Goal: Information Seeking & Learning: Find specific fact

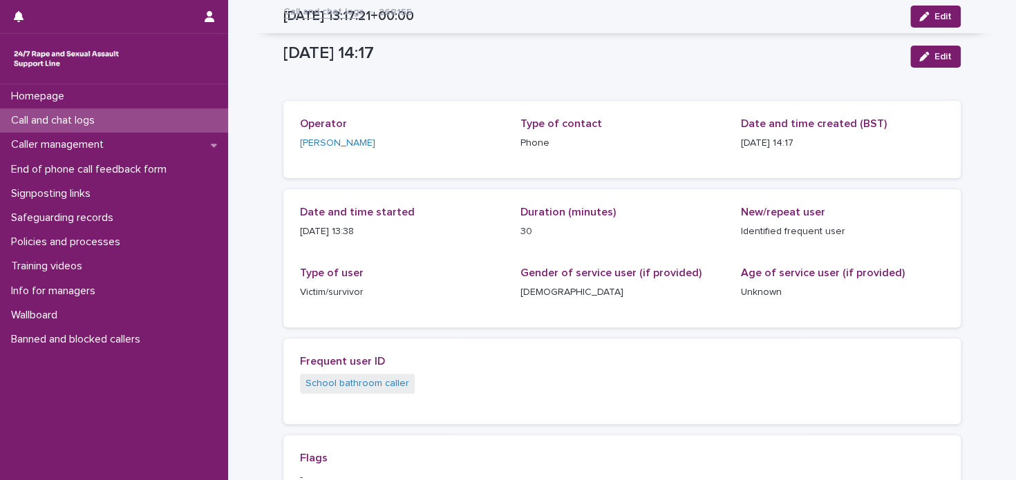
scroll to position [368, 0]
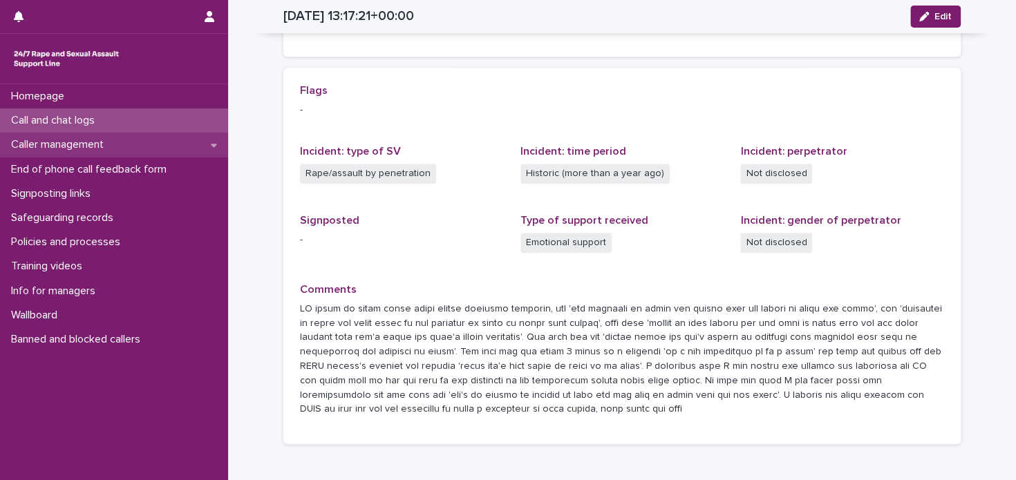
click at [86, 141] on p "Caller management" at bounding box center [60, 144] width 109 height 13
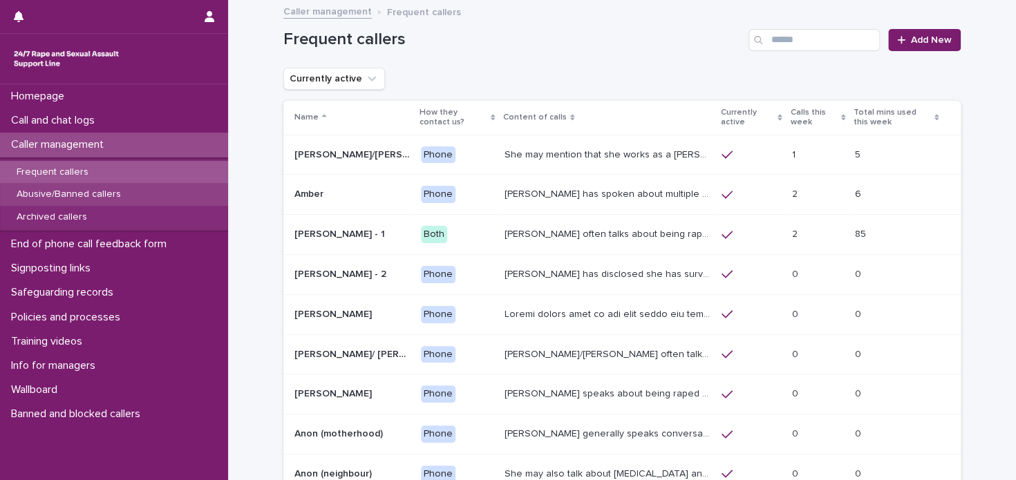
click at [94, 196] on p "Abusive/Banned callers" at bounding box center [69, 195] width 126 height 12
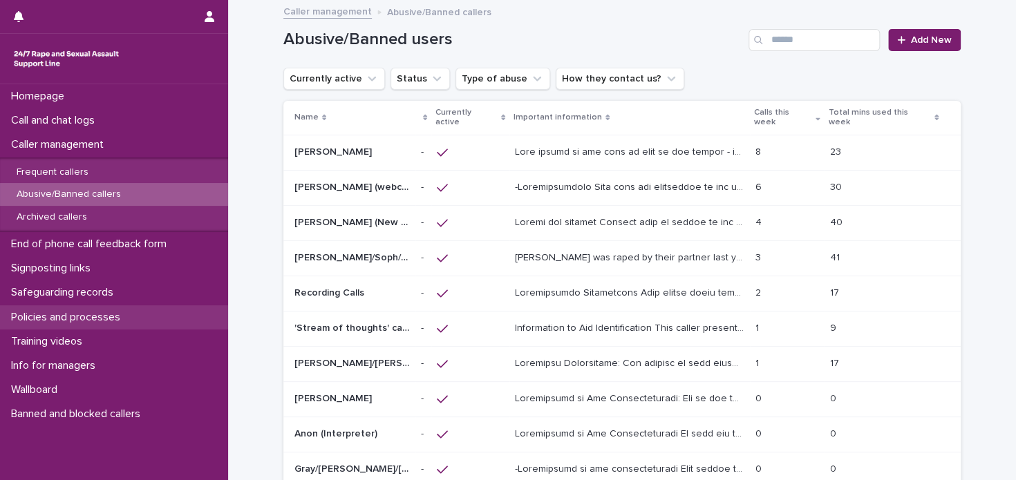
click at [92, 320] on p "Policies and processes" at bounding box center [69, 317] width 126 height 13
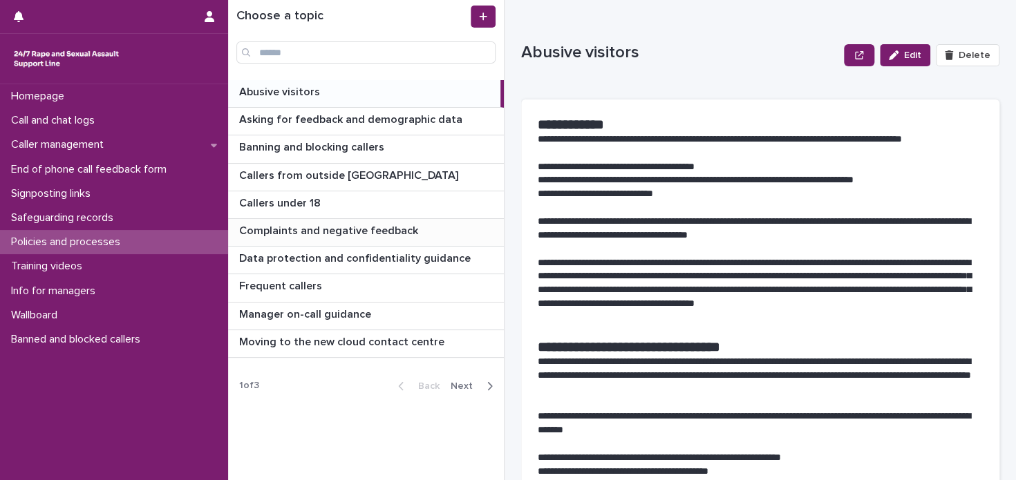
click at [417, 231] on p at bounding box center [368, 231] width 259 height 13
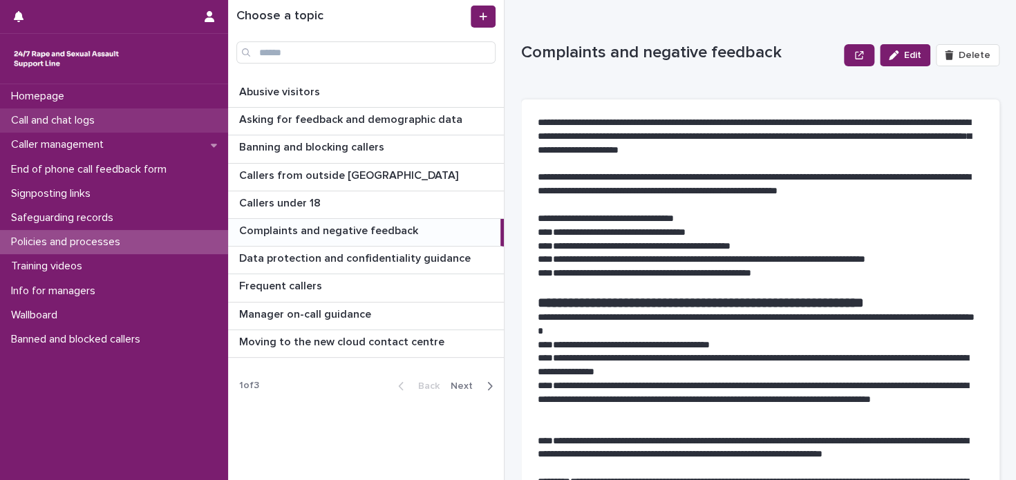
click at [84, 115] on p "Call and chat logs" at bounding box center [56, 120] width 100 height 13
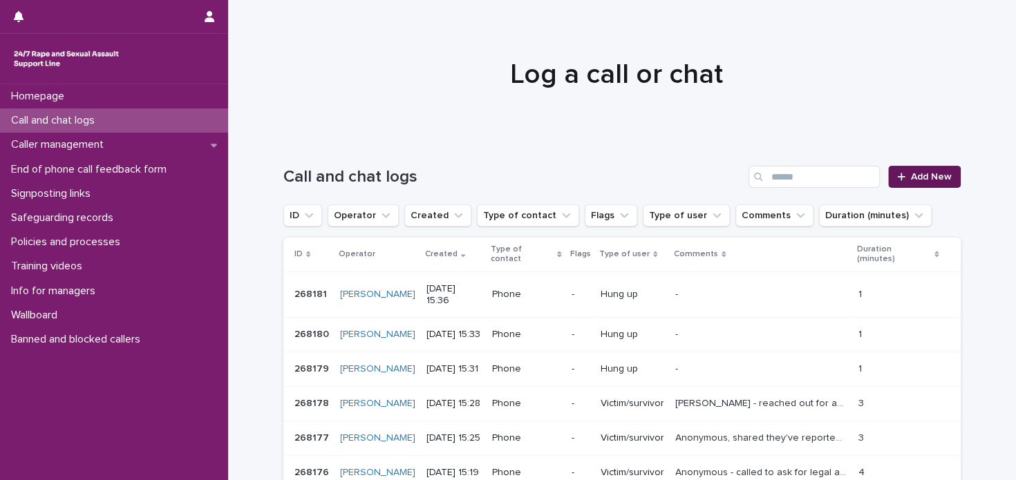
click at [921, 175] on span "Add New" at bounding box center [931, 177] width 41 height 10
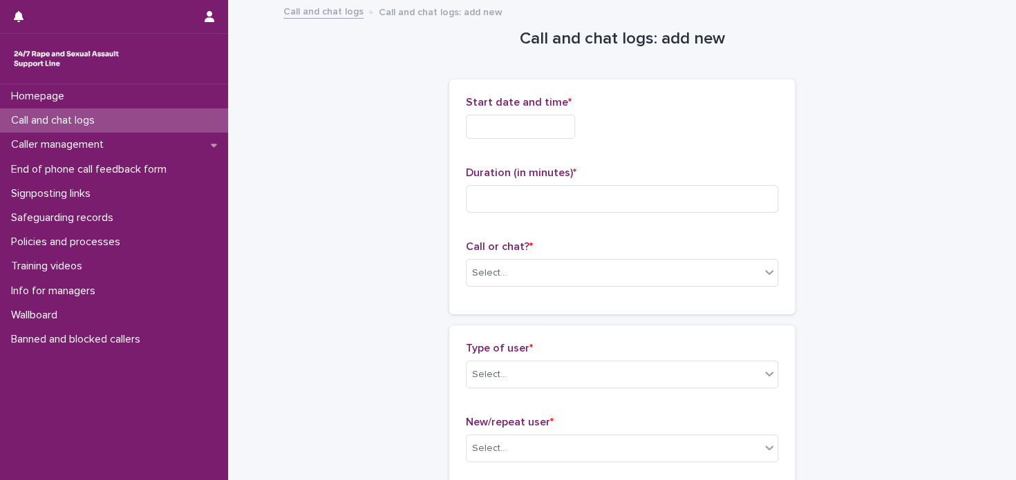
scroll to position [79, 0]
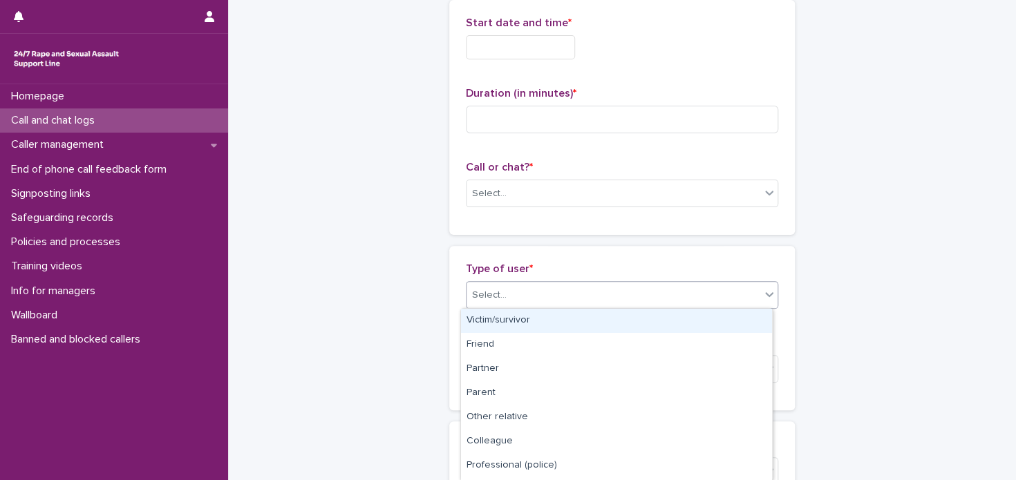
click at [589, 290] on div "Select..." at bounding box center [614, 295] width 294 height 23
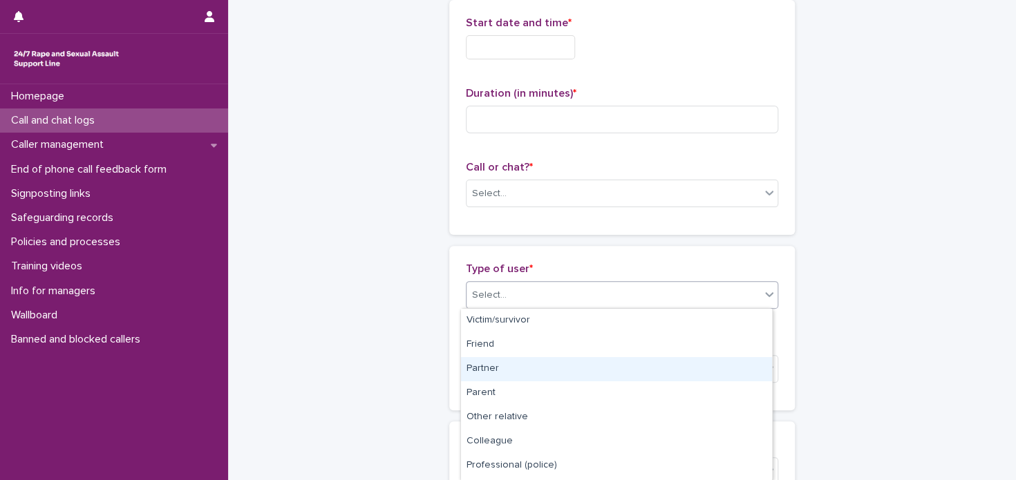
scroll to position [190, 0]
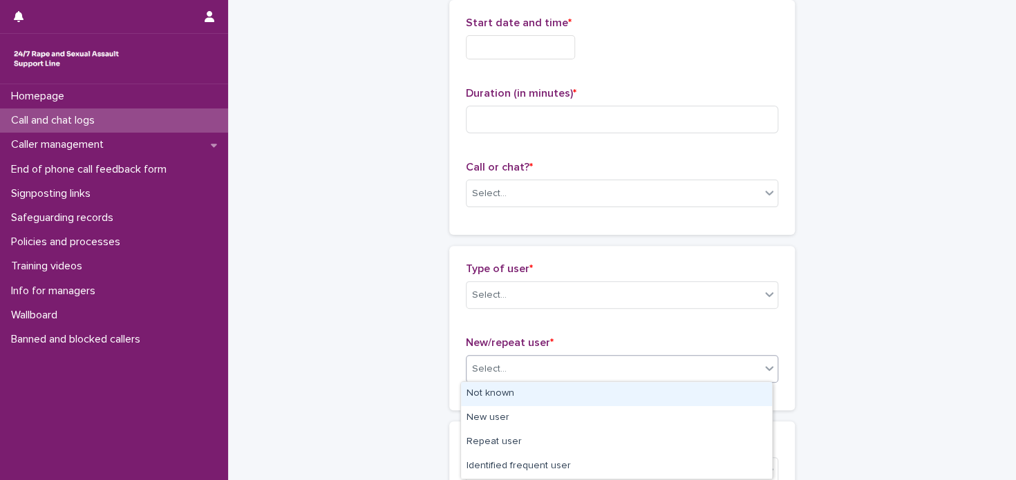
click at [628, 379] on div "Select..." at bounding box center [622, 369] width 312 height 28
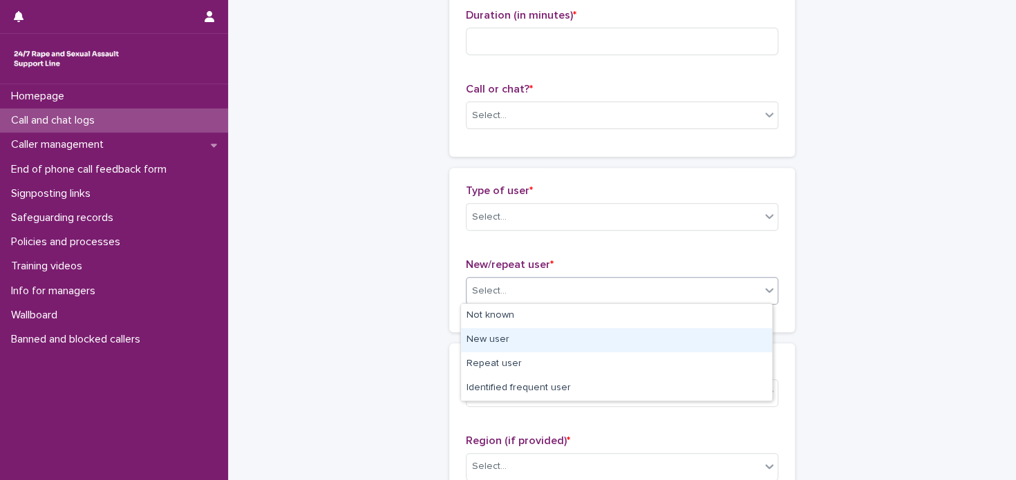
scroll to position [178, 0]
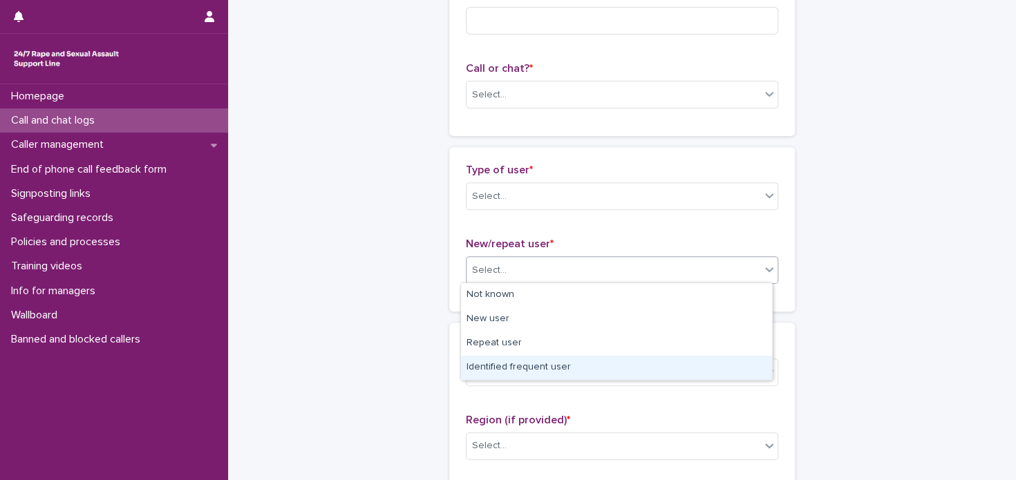
click at [606, 368] on div "Identified frequent user" at bounding box center [616, 368] width 311 height 24
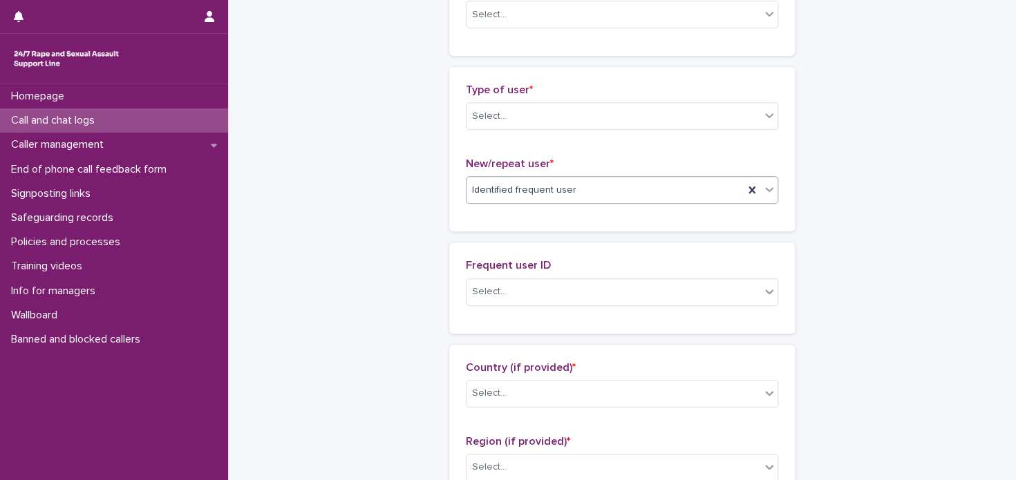
scroll to position [259, 0]
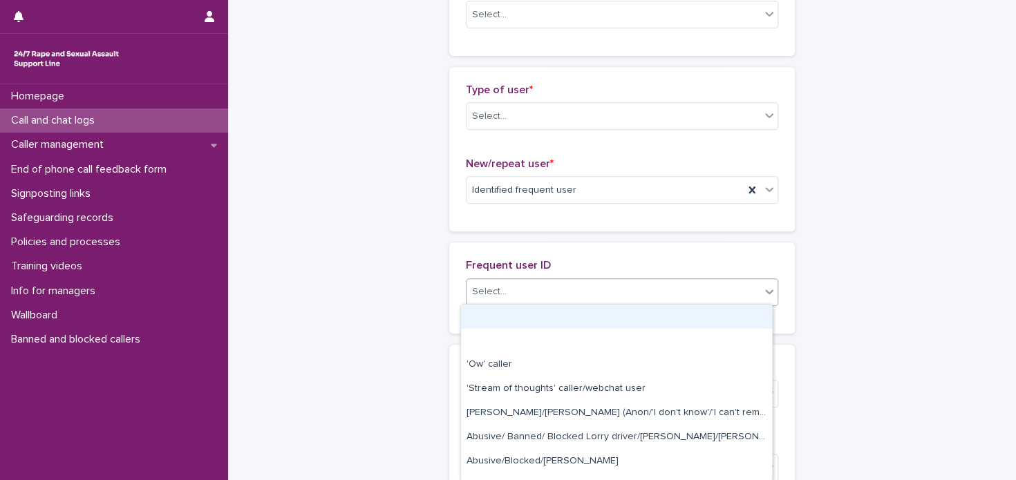
click at [635, 290] on div "Select..." at bounding box center [614, 292] width 294 height 23
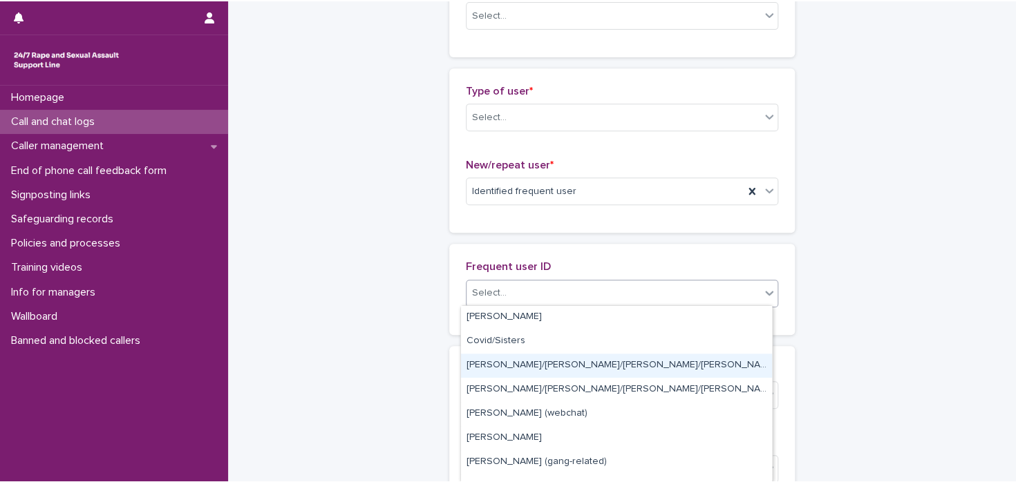
scroll to position [704, 0]
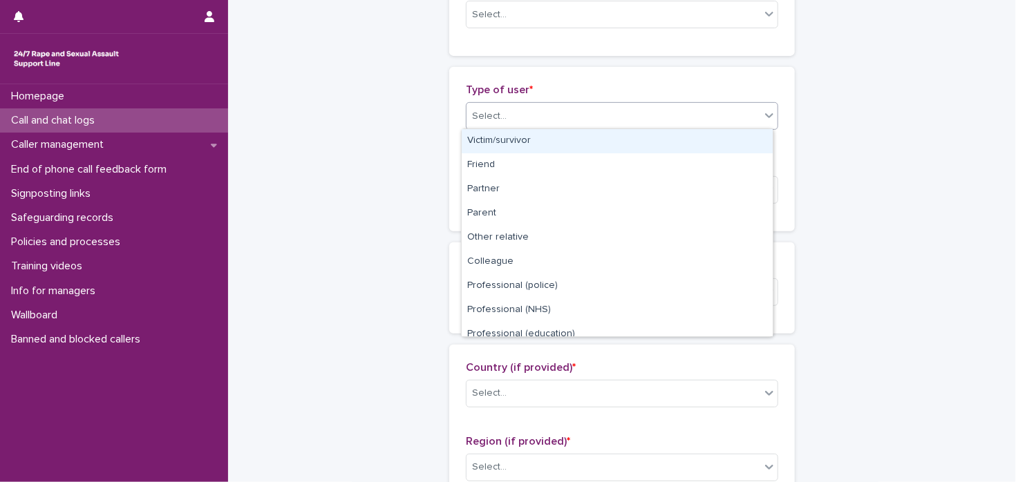
click at [602, 121] on div "Select..." at bounding box center [614, 116] width 294 height 23
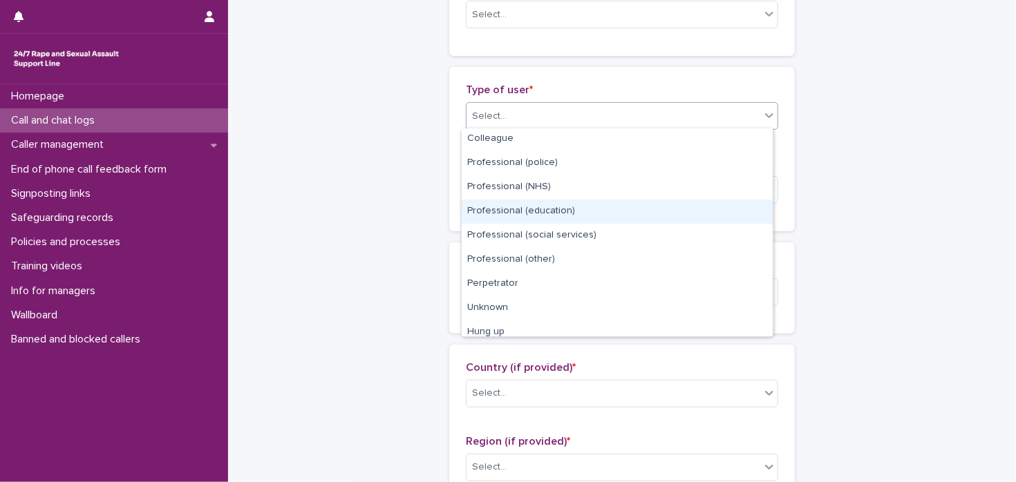
scroll to position [155, 0]
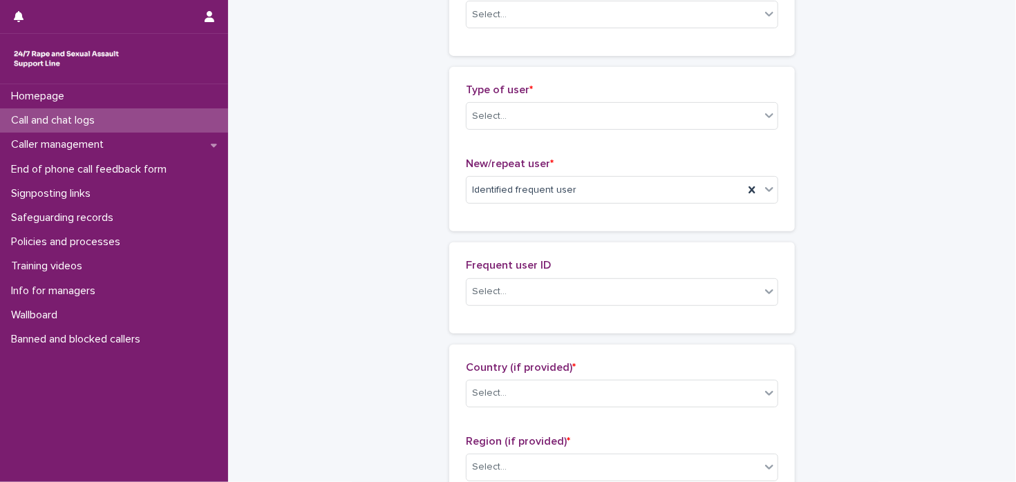
click at [126, 120] on div "Call and chat logs" at bounding box center [114, 121] width 228 height 24
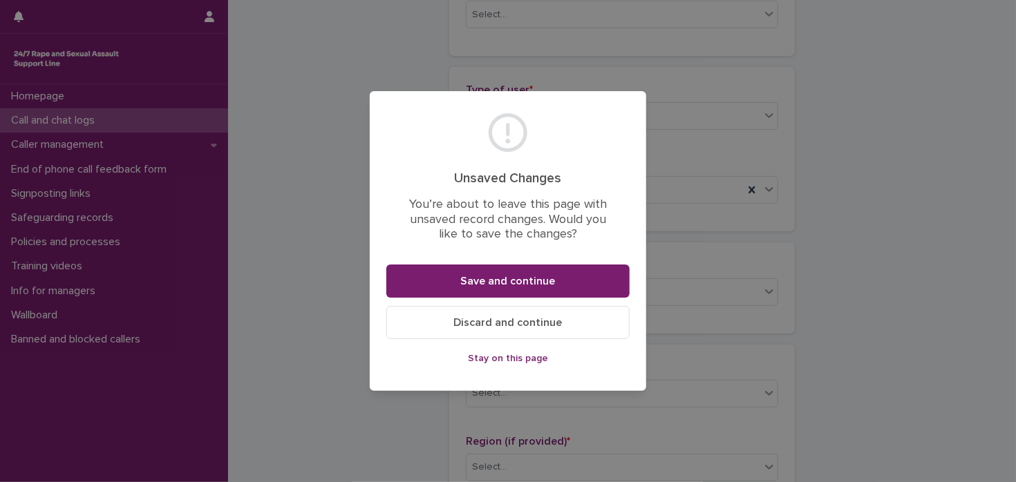
click at [496, 359] on span "Stay on this page" at bounding box center [508, 359] width 80 height 10
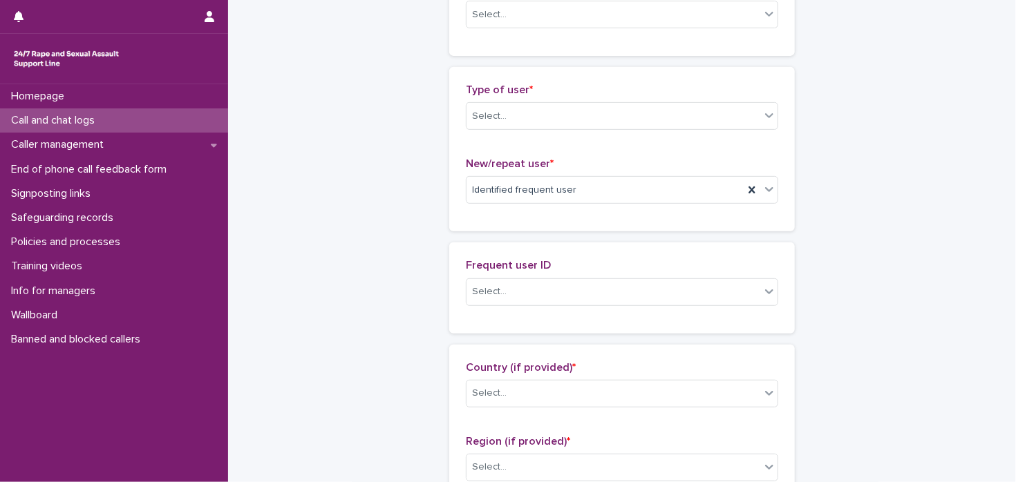
click at [93, 119] on p "Call and chat logs" at bounding box center [56, 120] width 100 height 13
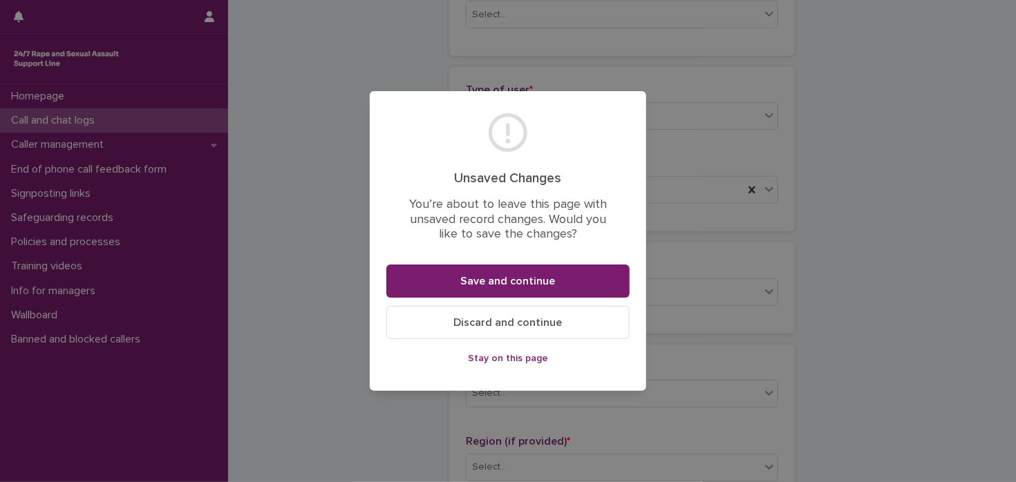
click at [495, 334] on button "Discard and continue" at bounding box center [507, 322] width 243 height 33
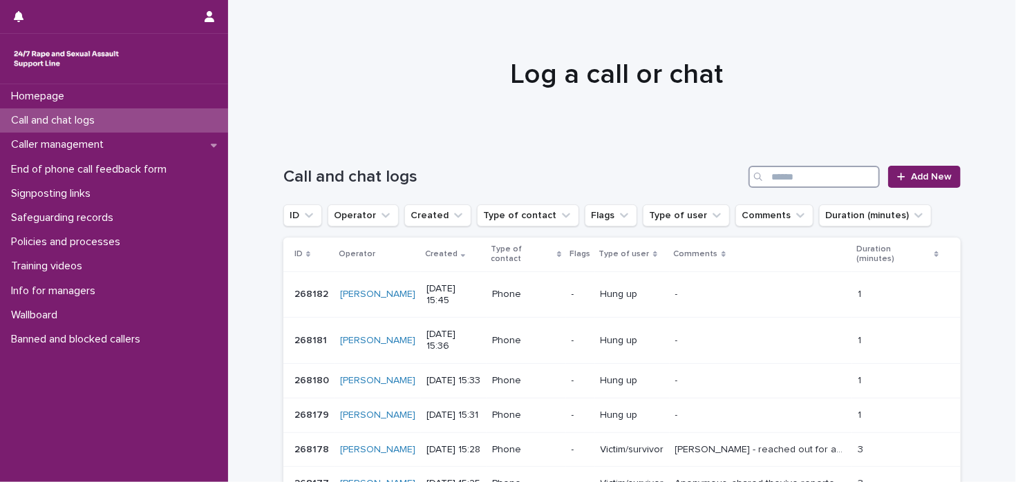
click at [791, 176] on input "Search" at bounding box center [814, 177] width 131 height 22
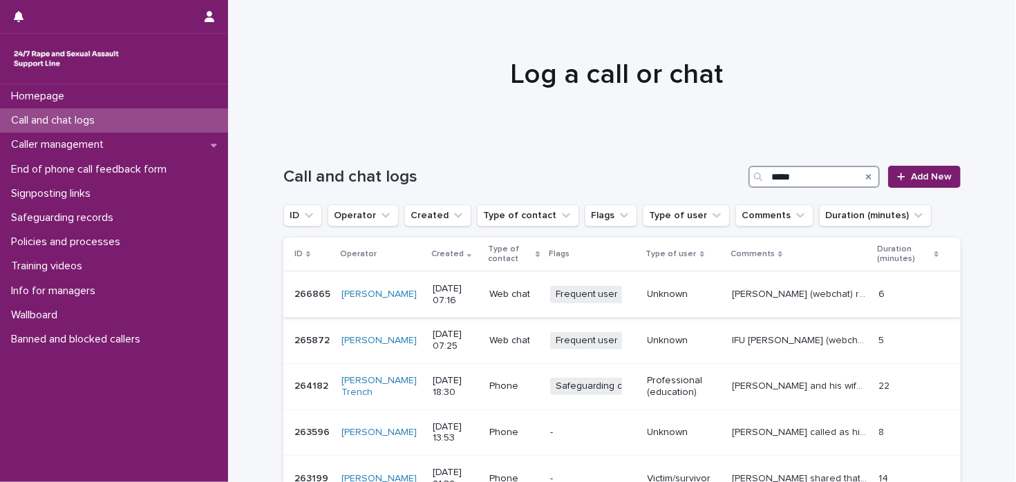
scroll to position [50, 0]
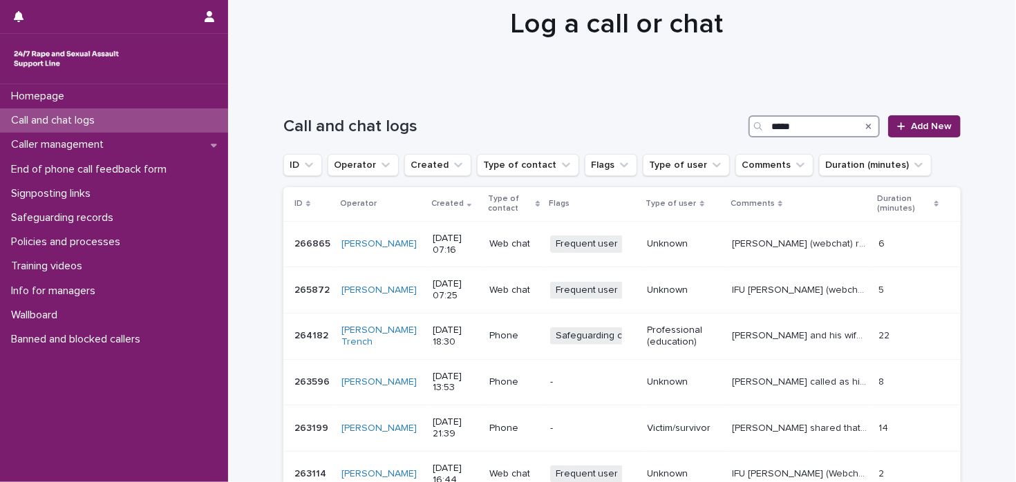
type input "*****"
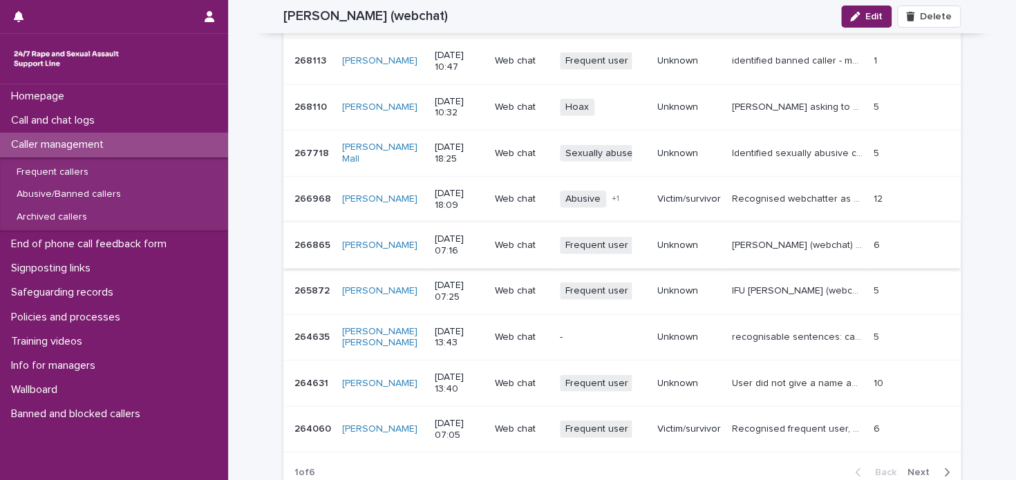
scroll to position [1725, 0]
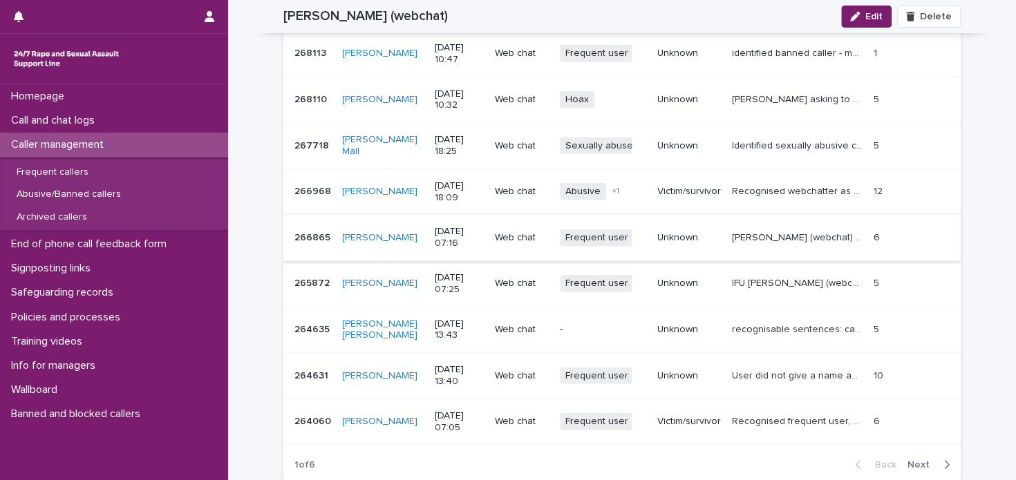
click at [923, 460] on span "Next" at bounding box center [923, 465] width 30 height 10
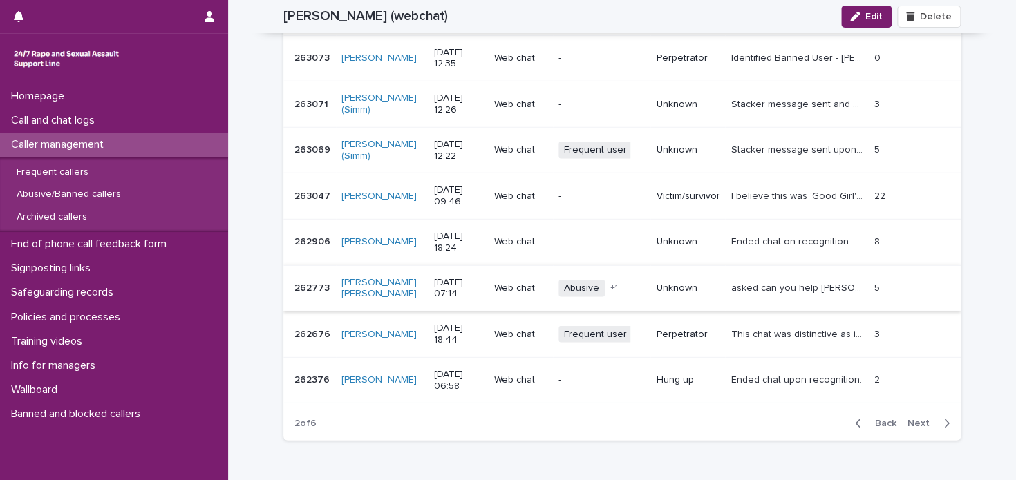
scroll to position [1767, 0]
click at [910, 418] on span "Next" at bounding box center [923, 423] width 30 height 10
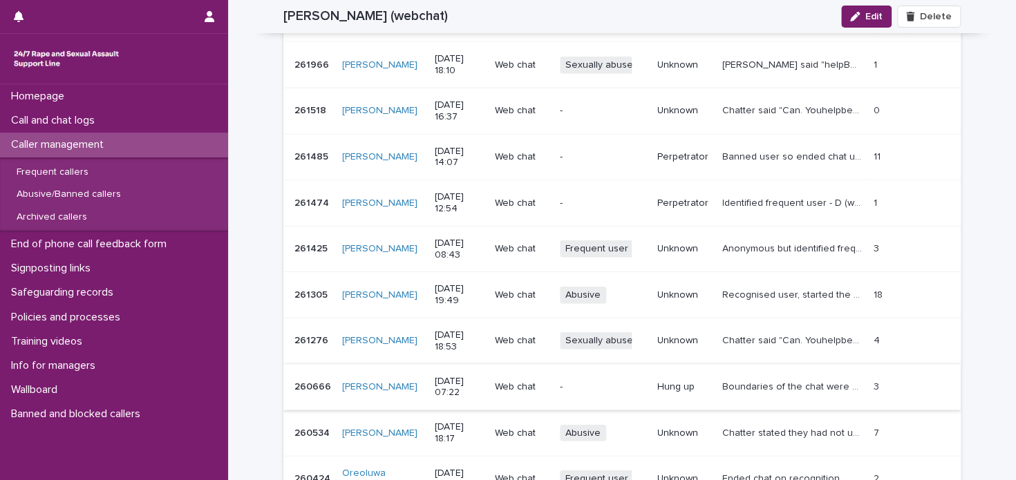
scroll to position [1830, 0]
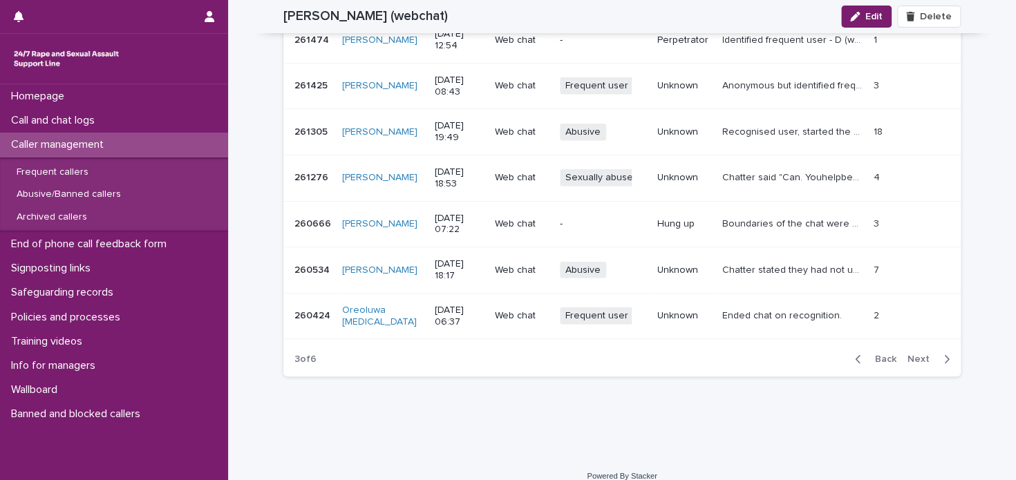
click at [888, 355] on span "Back" at bounding box center [882, 360] width 30 height 10
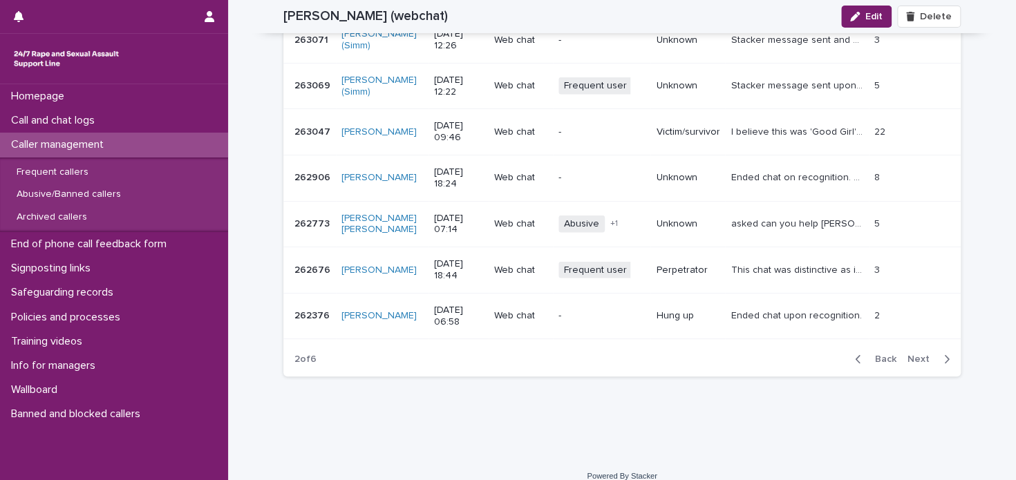
click at [888, 355] on span "Back" at bounding box center [882, 360] width 30 height 10
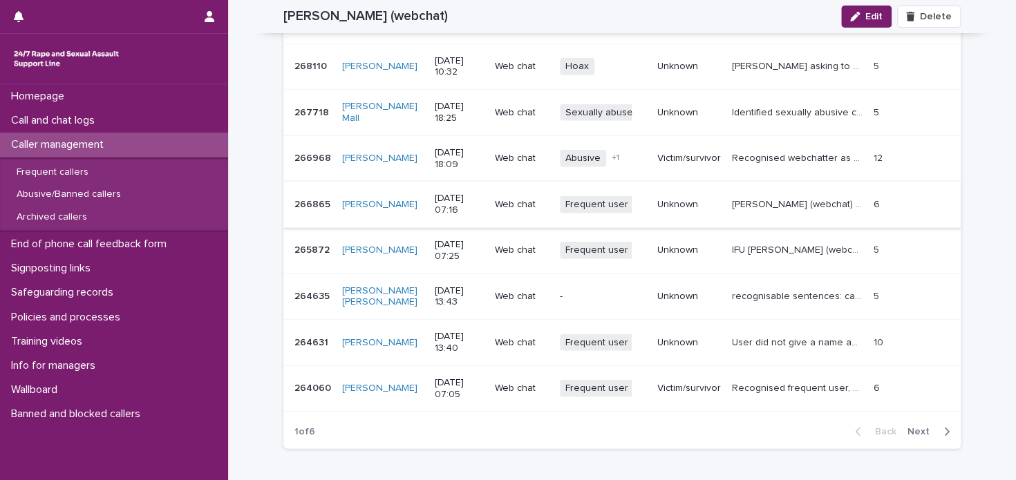
scroll to position [1764, 0]
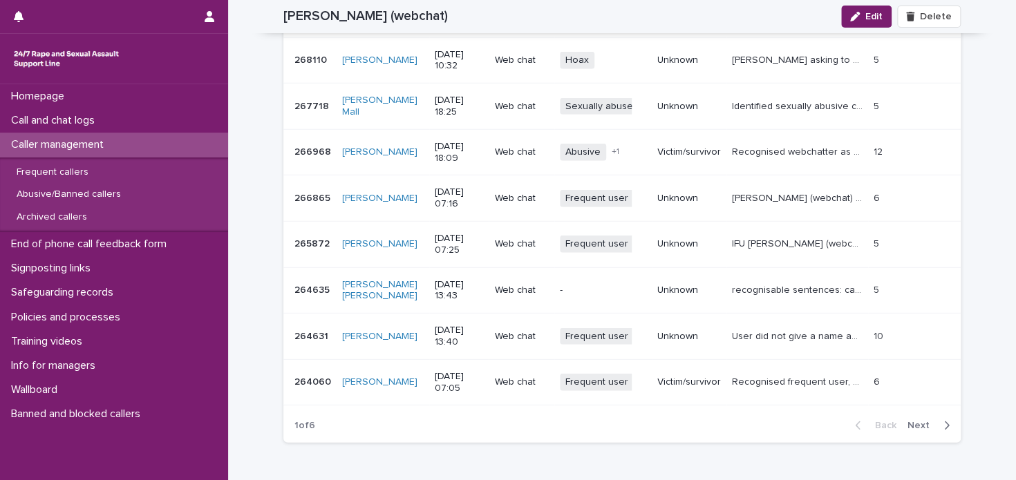
click at [908, 421] on span "Next" at bounding box center [923, 426] width 30 height 10
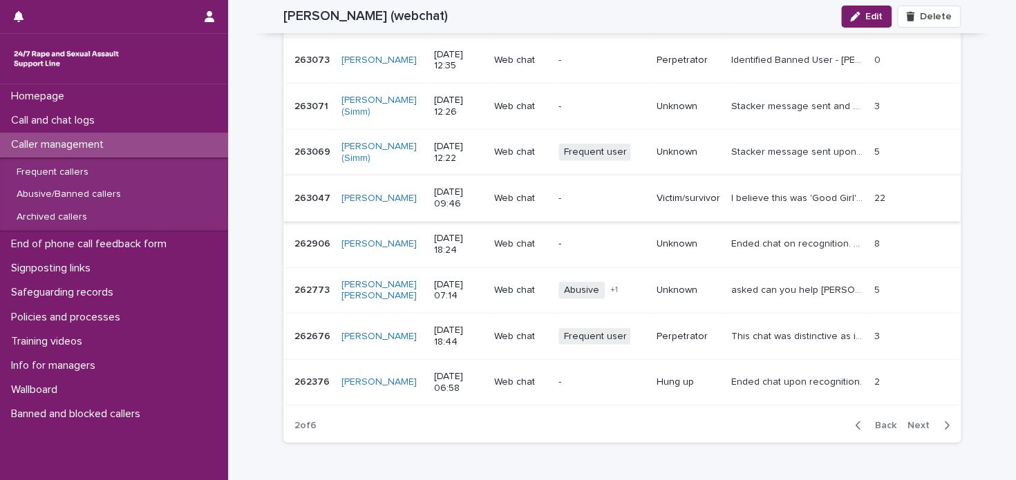
click at [913, 421] on span "Next" at bounding box center [923, 426] width 30 height 10
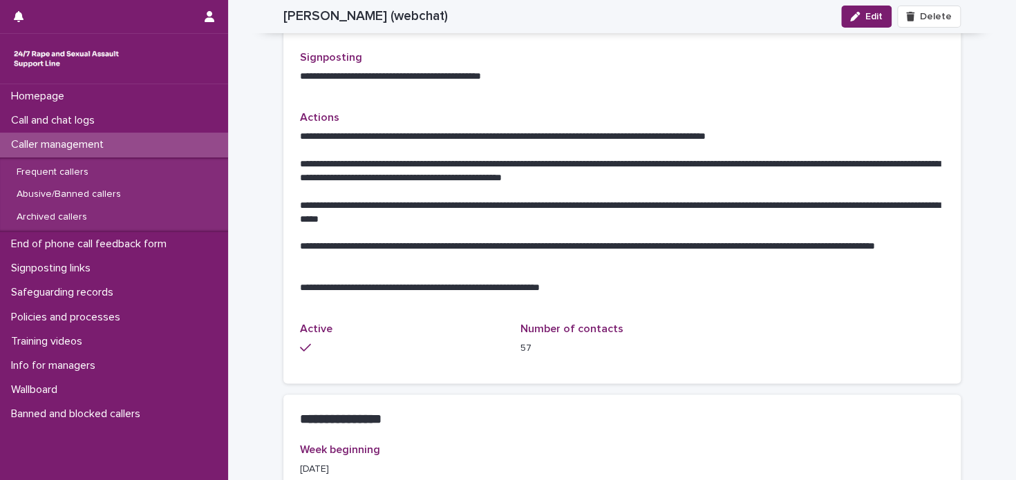
scroll to position [794, 0]
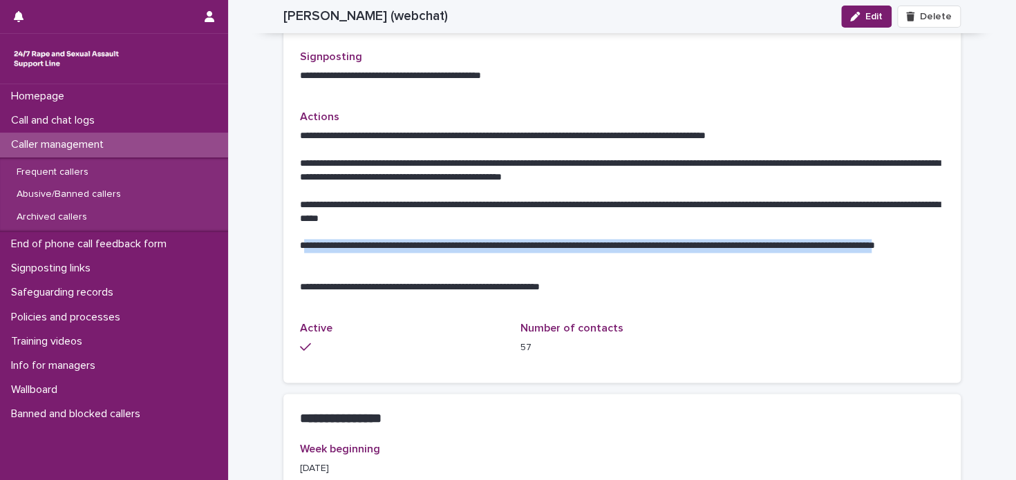
drag, startPoint x: 349, startPoint y: 245, endPoint x: 296, endPoint y: 230, distance: 55.2
click at [300, 239] on p "**********" at bounding box center [622, 253] width 644 height 28
copy p "**********"
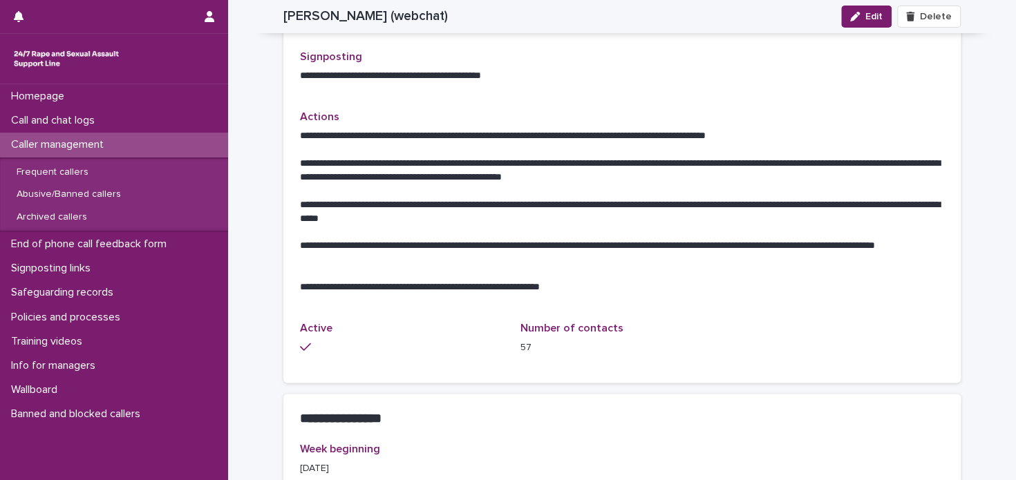
click at [276, 154] on div "Loading... Saving… Loading... Saving… [PERSON_NAME] (webchat) Edit [PERSON_NAME…" at bounding box center [621, 334] width 691 height 2252
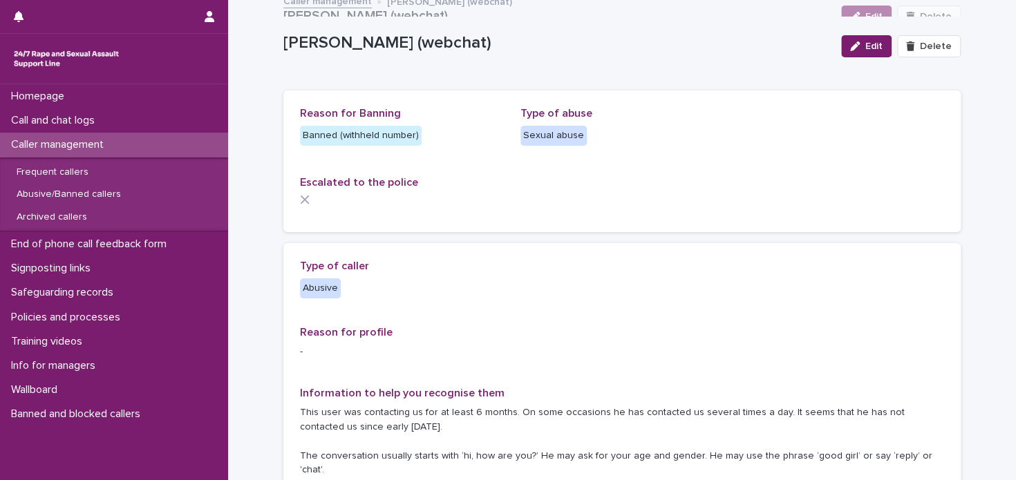
scroll to position [0, 0]
